Goal: Information Seeking & Learning: Learn about a topic

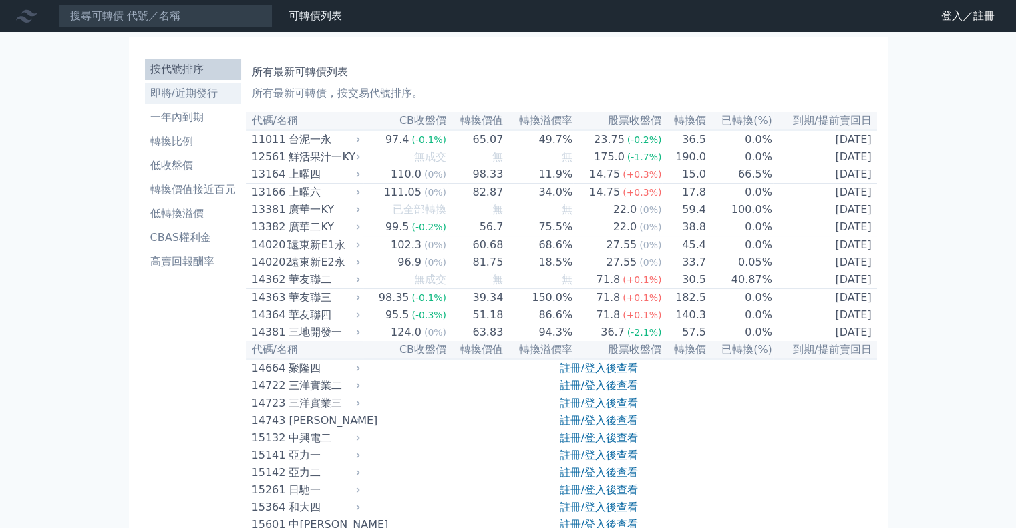
click at [158, 92] on li "即將/近期發行" at bounding box center [193, 93] width 96 height 16
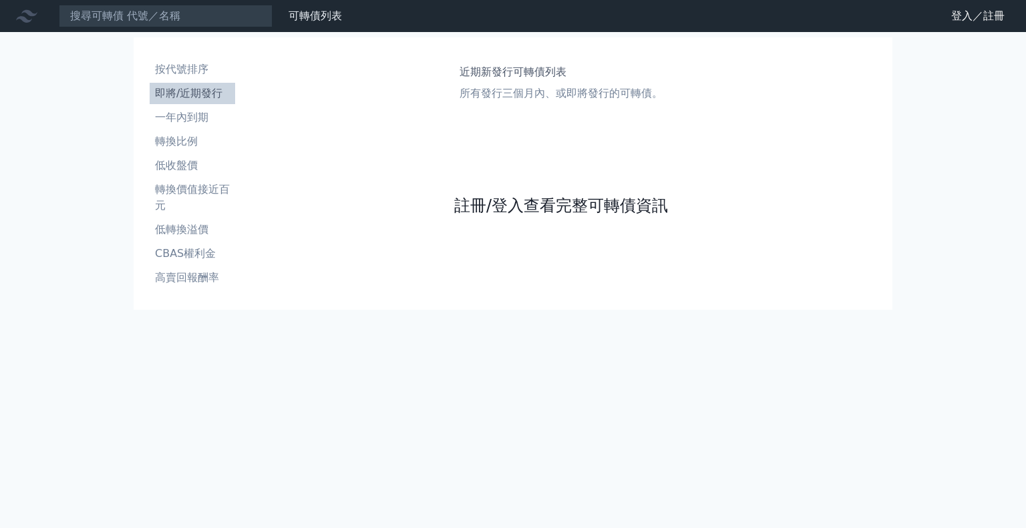
click at [520, 202] on link "註冊/登入查看完整可轉債資訊" at bounding box center [561, 205] width 214 height 21
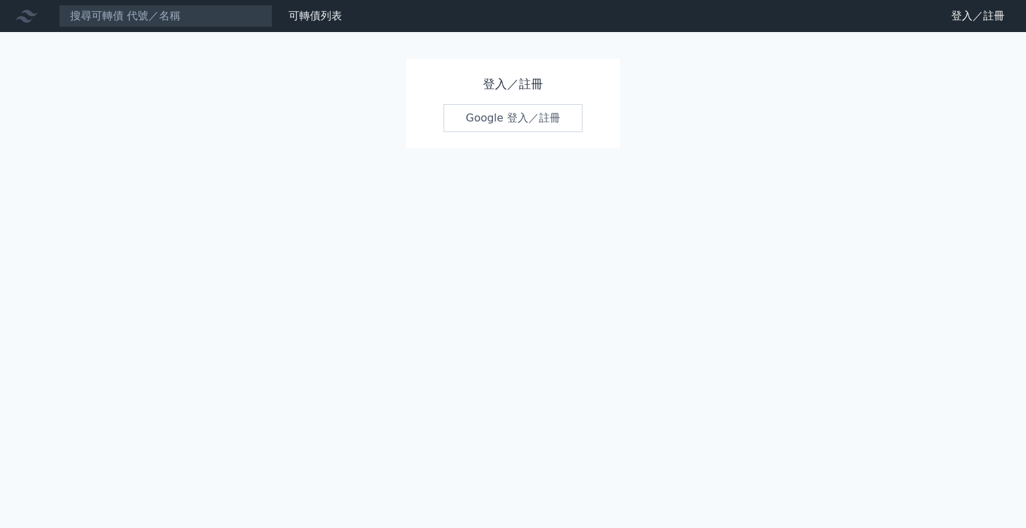
click at [505, 126] on link "Google 登入／註冊" at bounding box center [512, 118] width 139 height 28
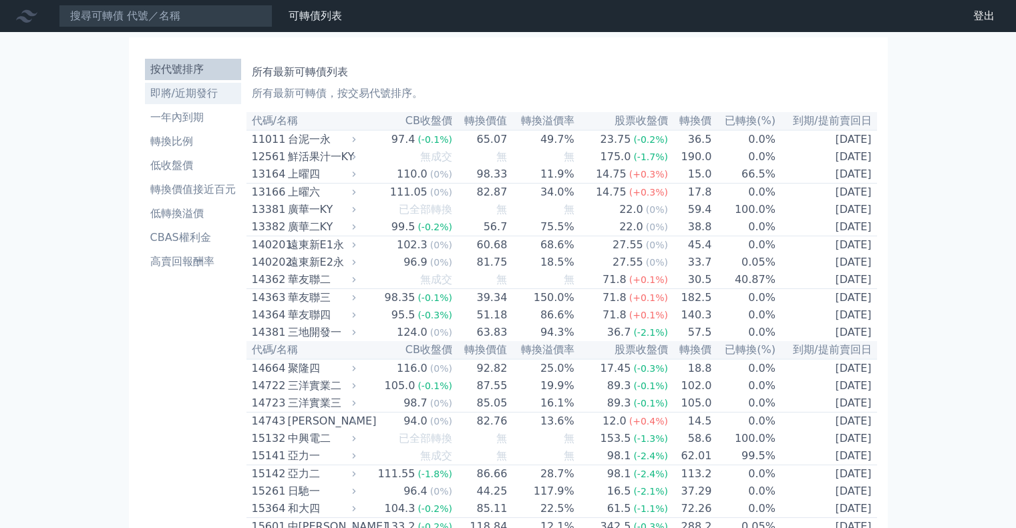
click at [173, 99] on li "即將/近期發行" at bounding box center [193, 93] width 96 height 16
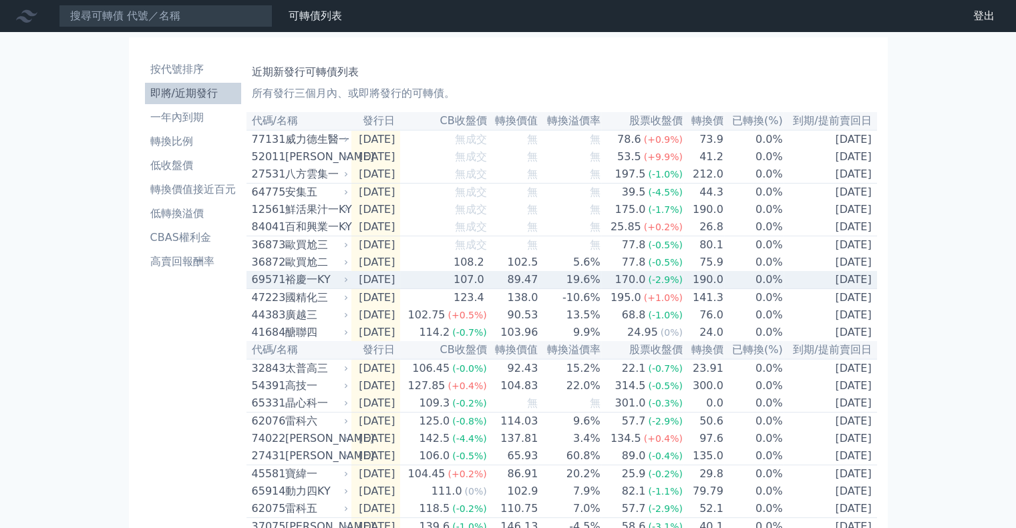
click at [317, 288] on div "裕慶一KY" at bounding box center [315, 280] width 61 height 16
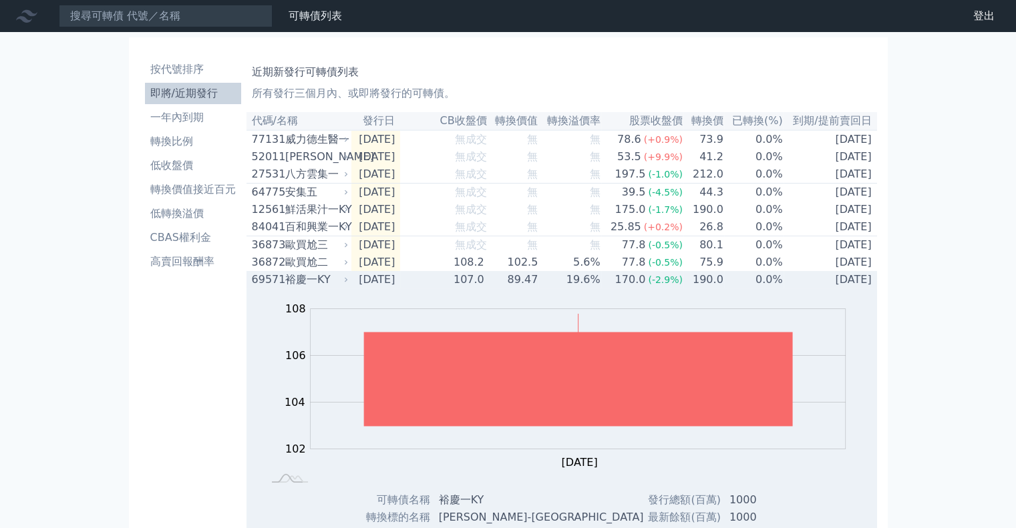
click at [319, 288] on div "裕慶一KY" at bounding box center [315, 280] width 61 height 16
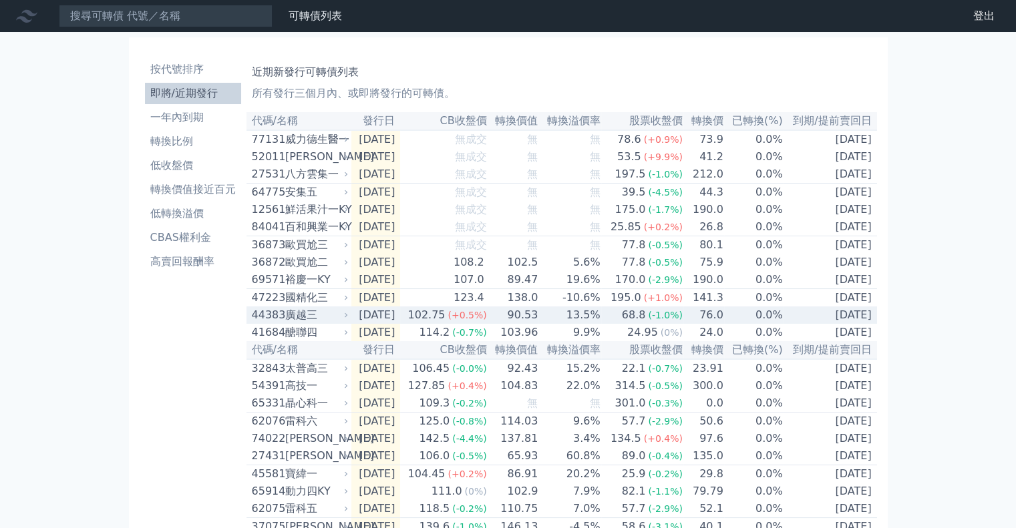
click at [310, 323] on div "廣越三" at bounding box center [315, 315] width 61 height 16
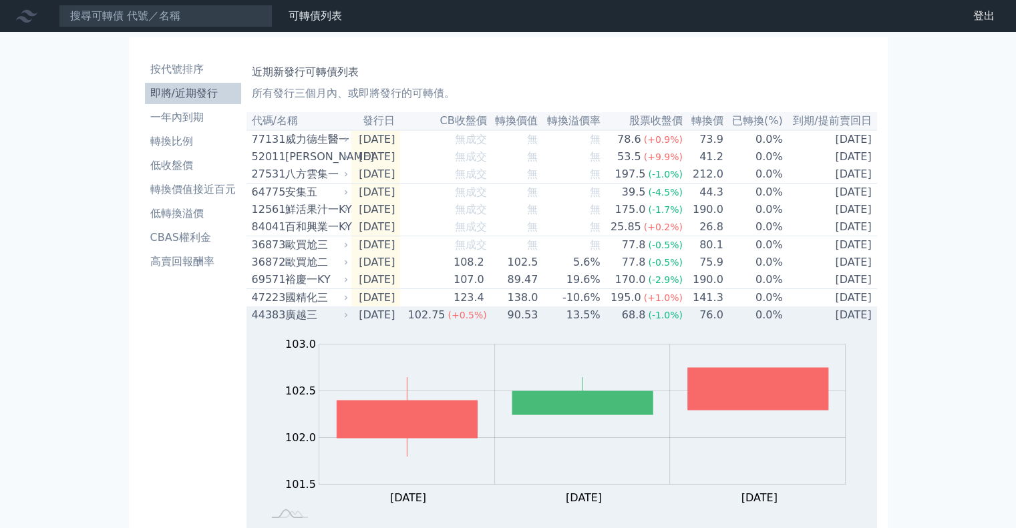
click at [310, 323] on div "廣越三" at bounding box center [315, 315] width 61 height 16
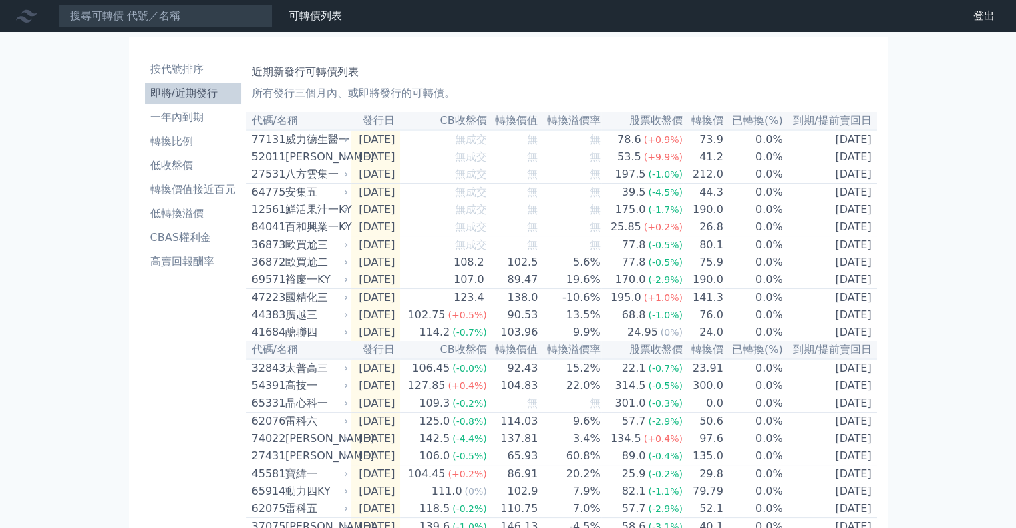
scroll to position [67, 0]
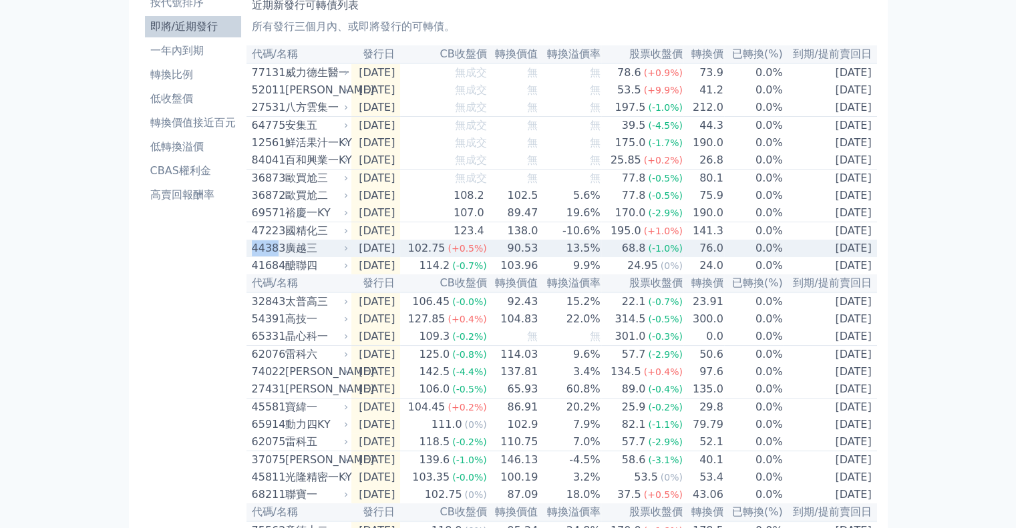
drag, startPoint x: 250, startPoint y: 263, endPoint x: 275, endPoint y: 265, distance: 24.8
click at [275, 257] on td "44383 廣越三" at bounding box center [298, 248] width 105 height 17
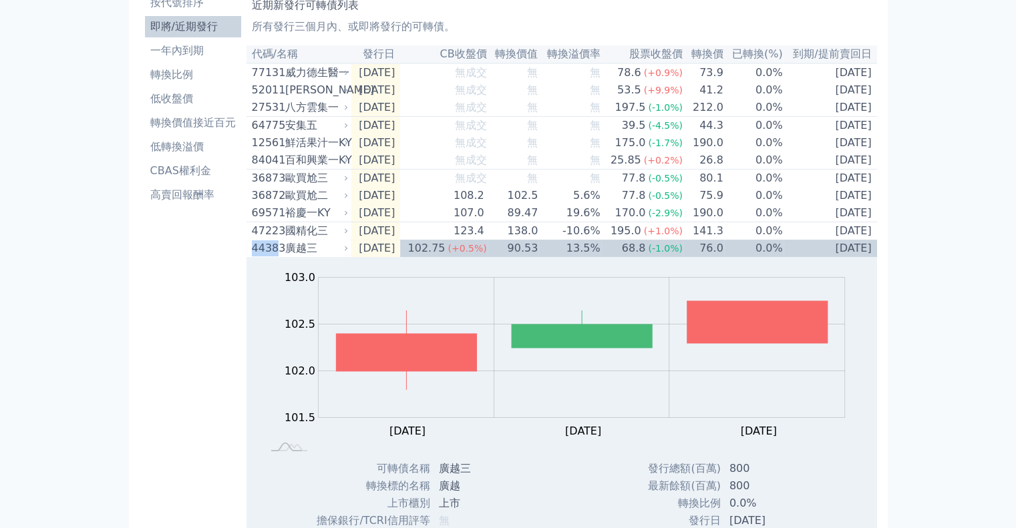
copy div "4438"
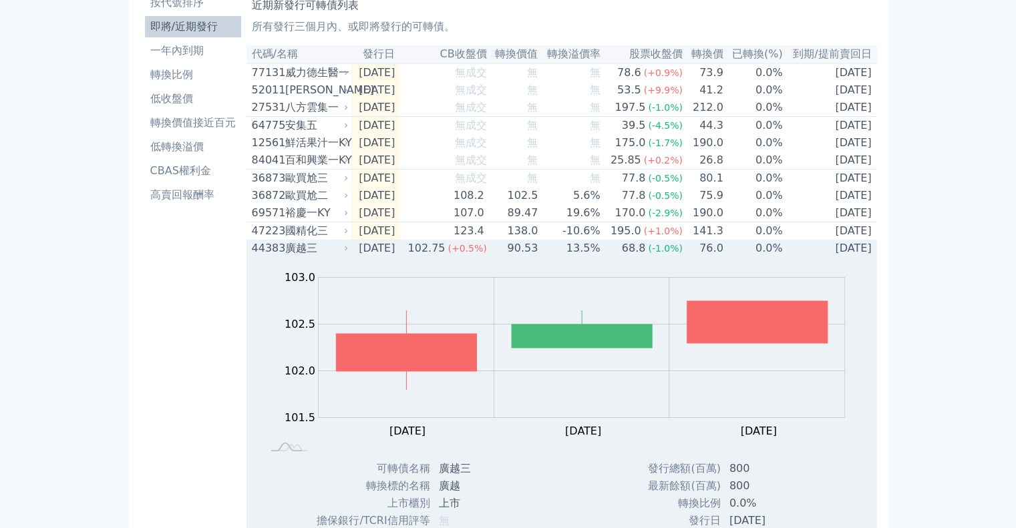
click at [309, 256] on div "廣越三" at bounding box center [315, 248] width 61 height 16
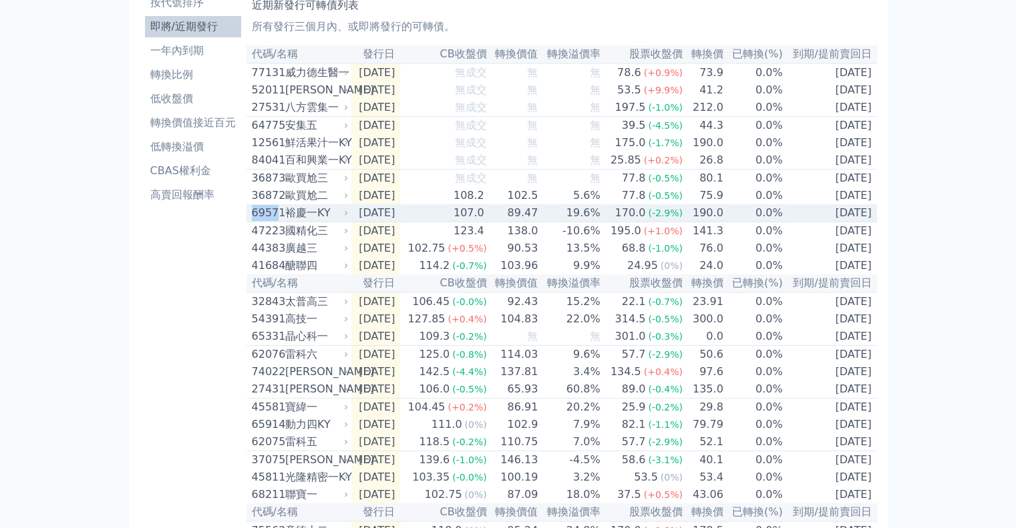
drag, startPoint x: 251, startPoint y: 228, endPoint x: 277, endPoint y: 229, distance: 26.1
click at [277, 221] on div "69571" at bounding box center [267, 213] width 30 height 16
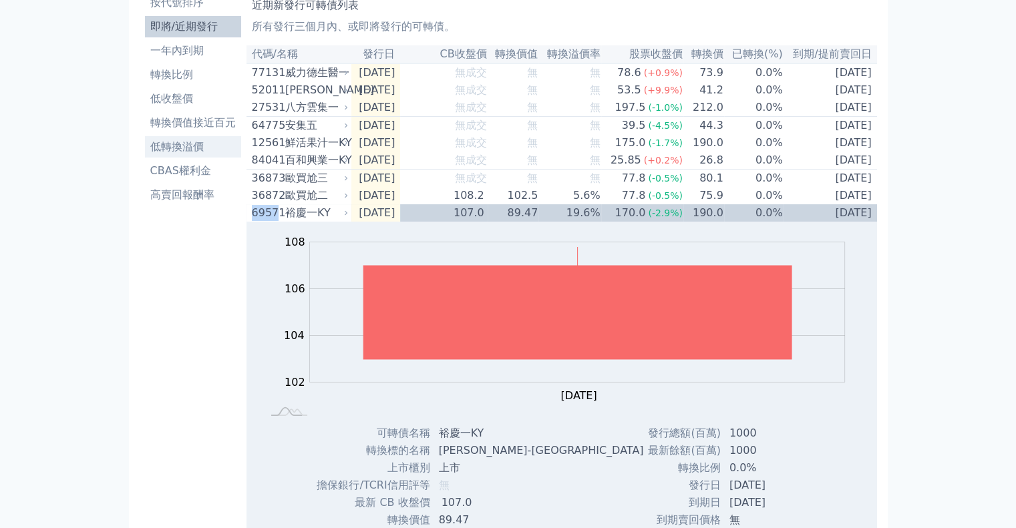
copy div "6957"
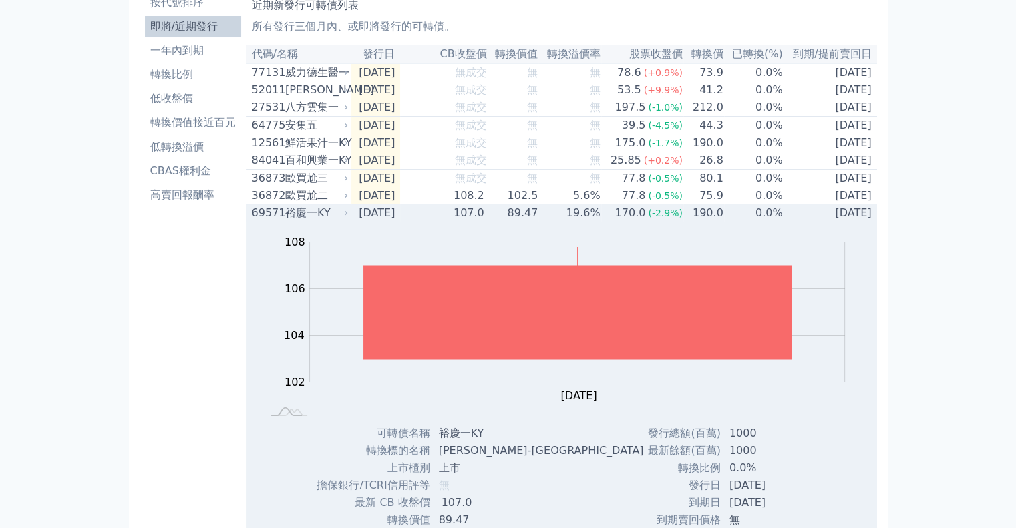
click at [330, 221] on div "裕慶一KY" at bounding box center [315, 213] width 61 height 16
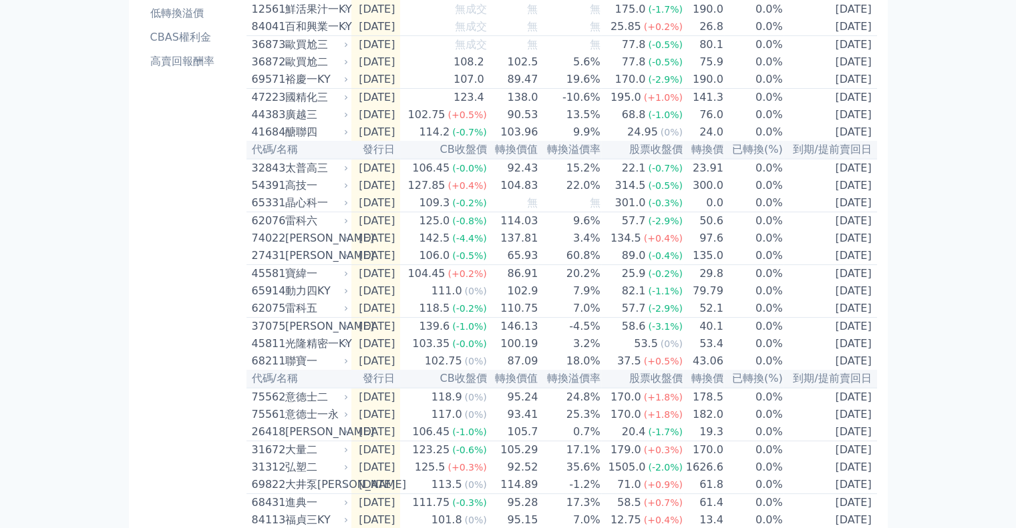
scroll to position [134, 0]
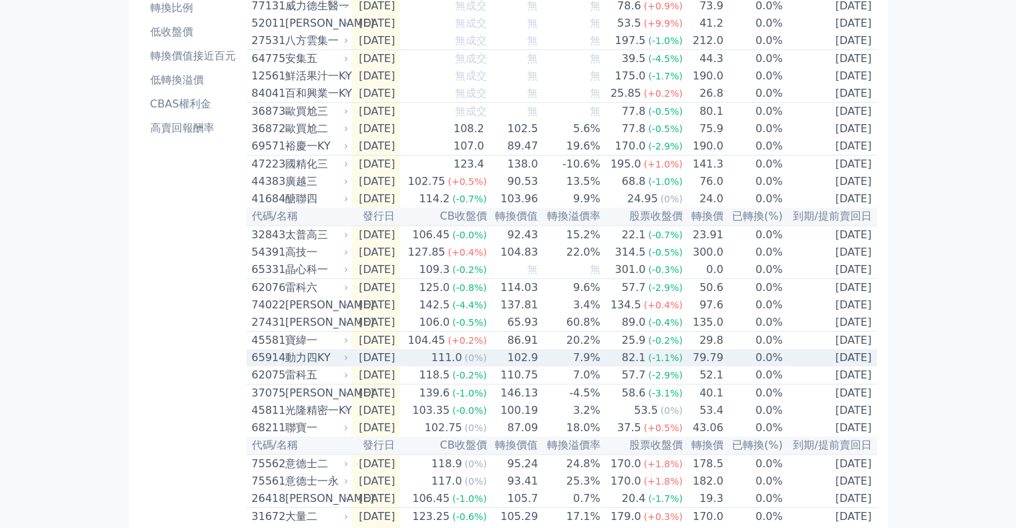
click at [313, 366] on div "動力四KY" at bounding box center [315, 358] width 61 height 16
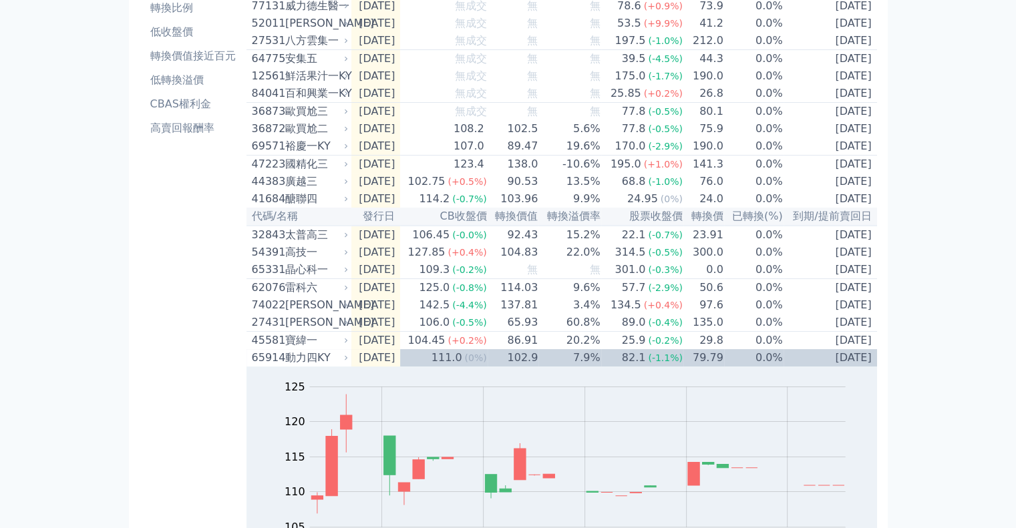
scroll to position [267, 0]
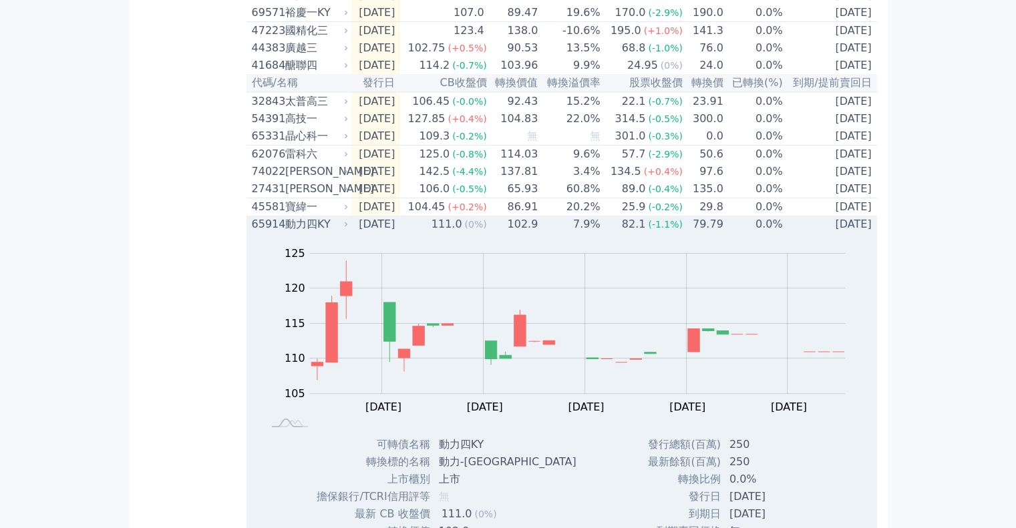
click at [329, 232] on div "動力四KY" at bounding box center [315, 224] width 61 height 16
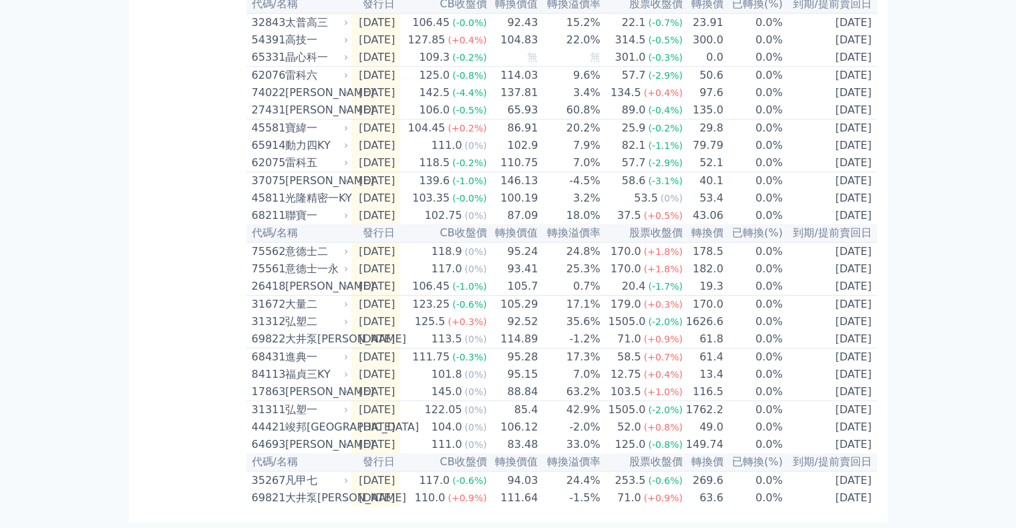
scroll to position [0, 0]
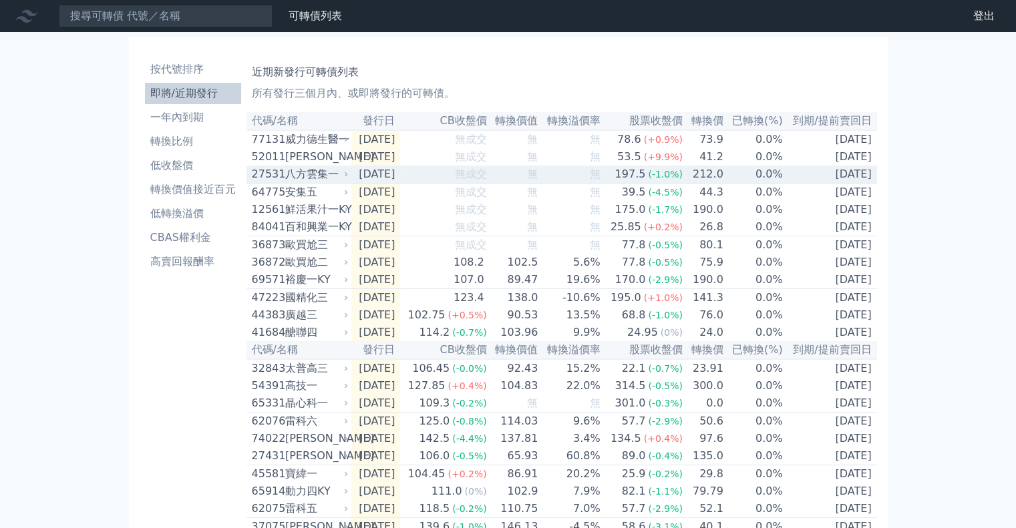
click at [321, 181] on div "八方雲集一" at bounding box center [315, 174] width 61 height 16
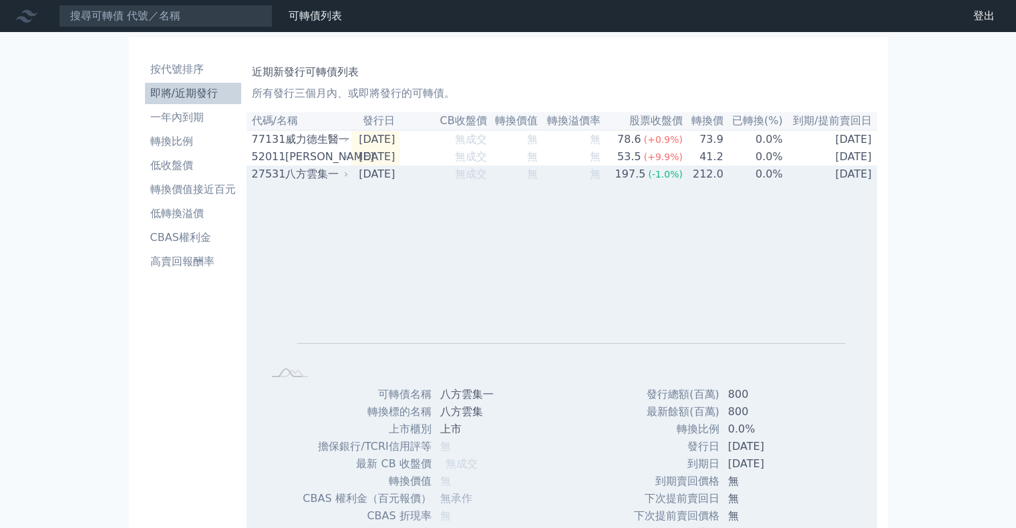
click at [321, 181] on div "八方雲集一" at bounding box center [315, 174] width 61 height 16
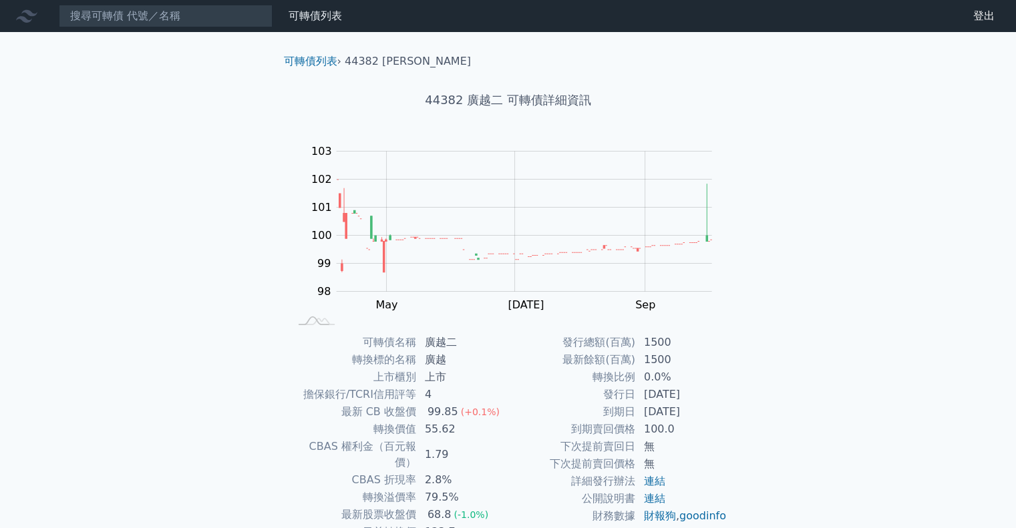
scroll to position [90, 0]
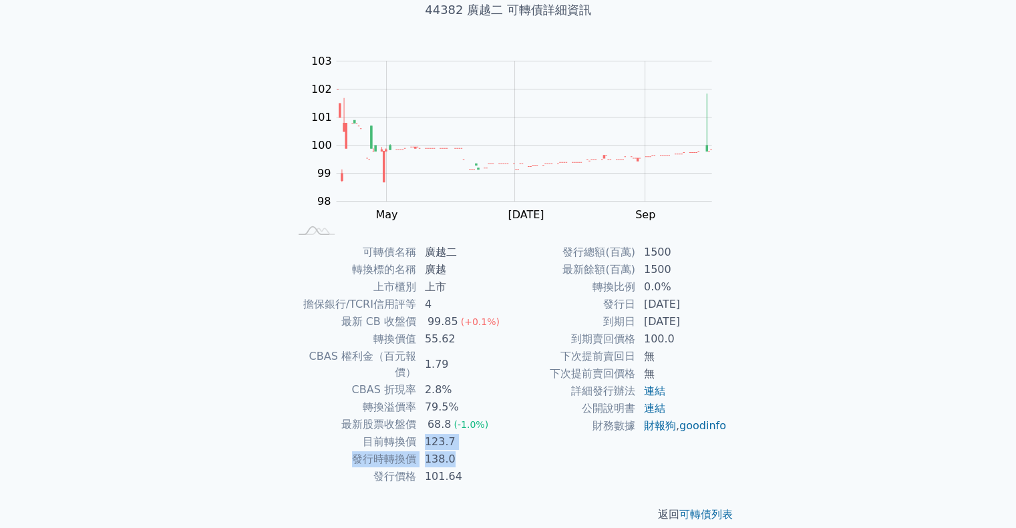
drag, startPoint x: 423, startPoint y: 423, endPoint x: 461, endPoint y: 439, distance: 41.3
click at [461, 439] on tbody "可轉債名稱 廣越二 轉換標的名稱 廣越 上市櫃別 上市 擔保銀行/TCRI信用評等 4 最新 CB 收盤價 99.85 (+0.1%) 轉換價值 55.62 …" at bounding box center [398, 365] width 219 height 242
click at [458, 451] on td "138.0" at bounding box center [462, 459] width 91 height 17
drag, startPoint x: 456, startPoint y: 447, endPoint x: 343, endPoint y: 437, distance: 114.0
click at [343, 451] on tr "發行時轉換價 138.0" at bounding box center [398, 459] width 219 height 17
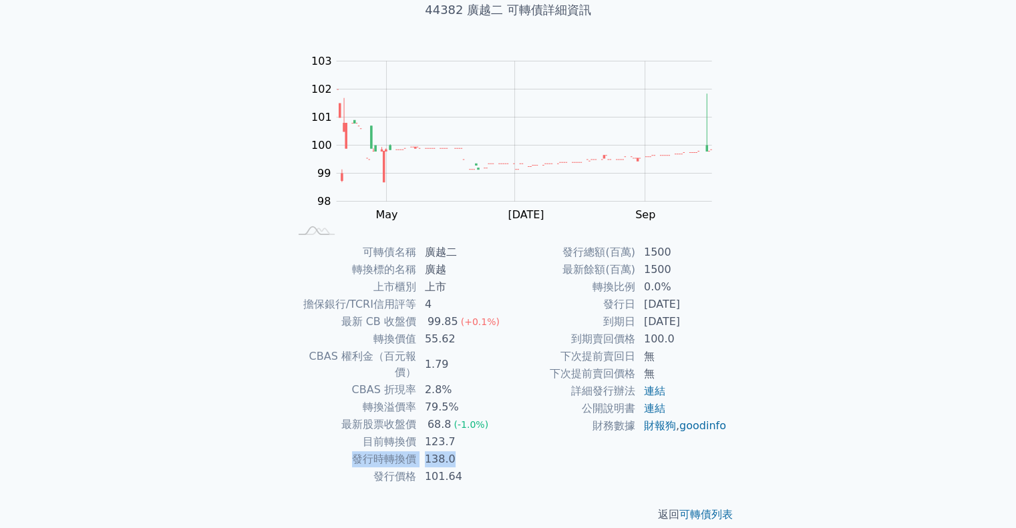
click at [314, 451] on td "發行時轉換價" at bounding box center [353, 459] width 128 height 17
